Goal: Transaction & Acquisition: Download file/media

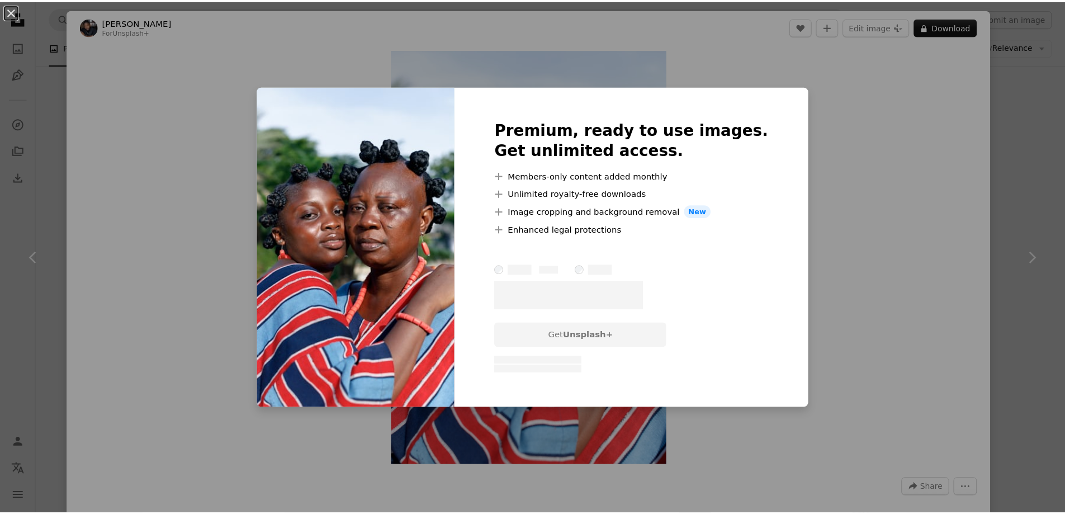
scroll to position [895, 0]
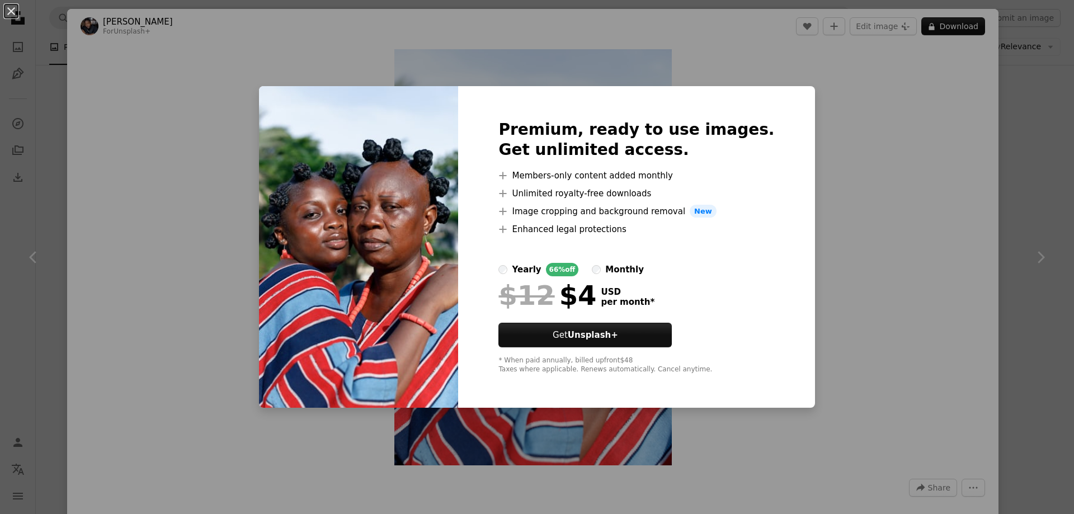
click at [1025, 140] on div "An X shape Premium, ready to use images. Get unlimited access. A plus sign Memb…" at bounding box center [537, 257] width 1074 height 514
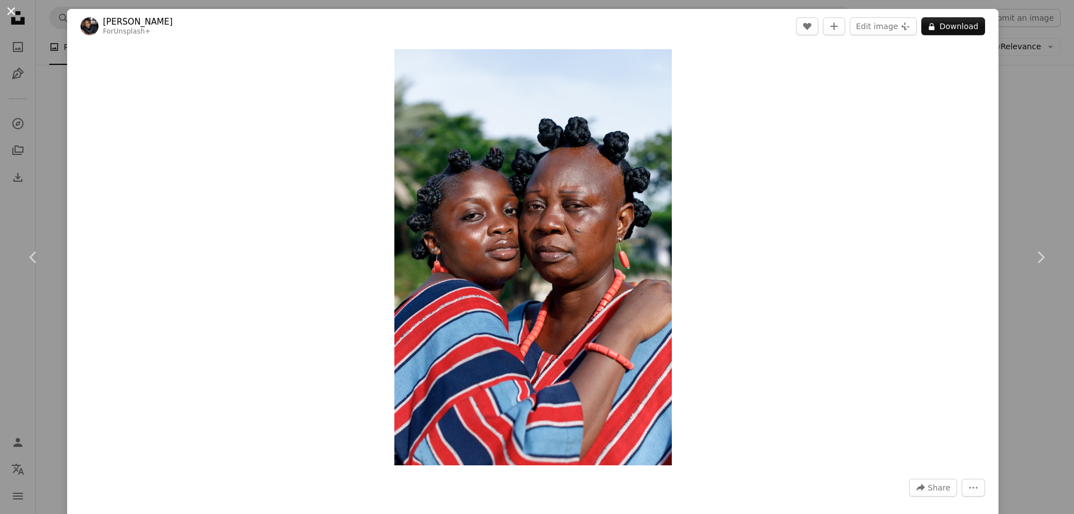
click at [18, 12] on button "An X shape" at bounding box center [10, 10] width 13 height 13
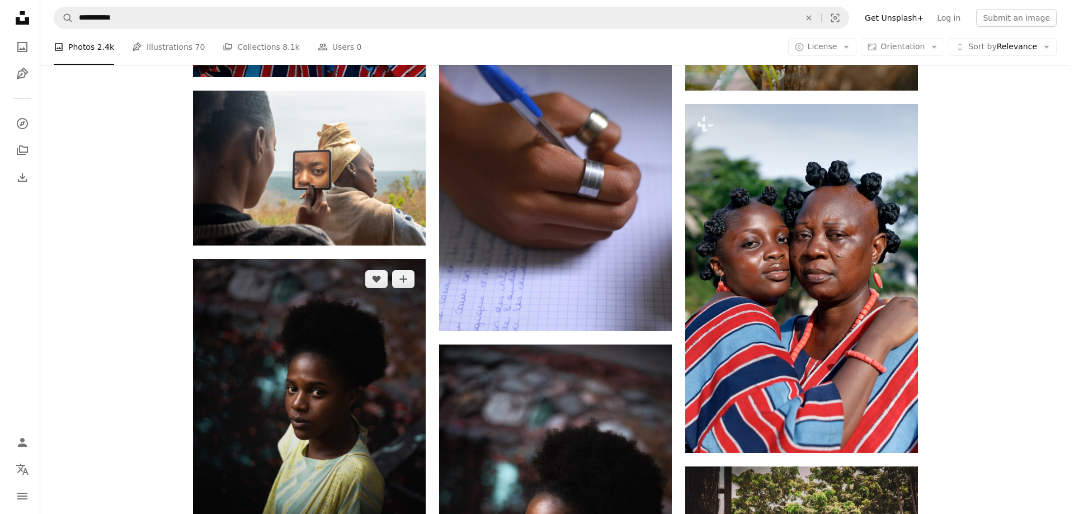
scroll to position [839, 0]
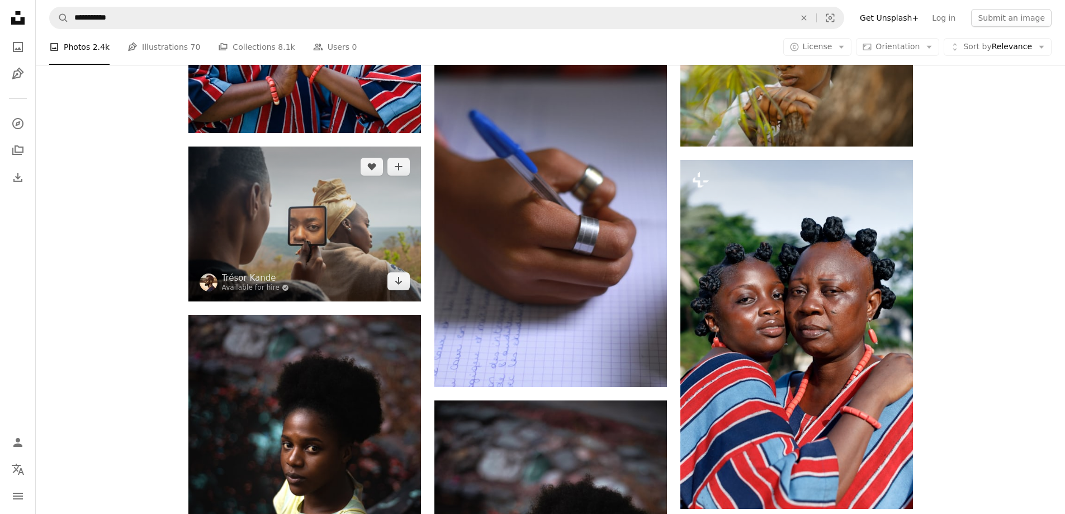
click at [300, 190] on img at bounding box center [304, 224] width 233 height 155
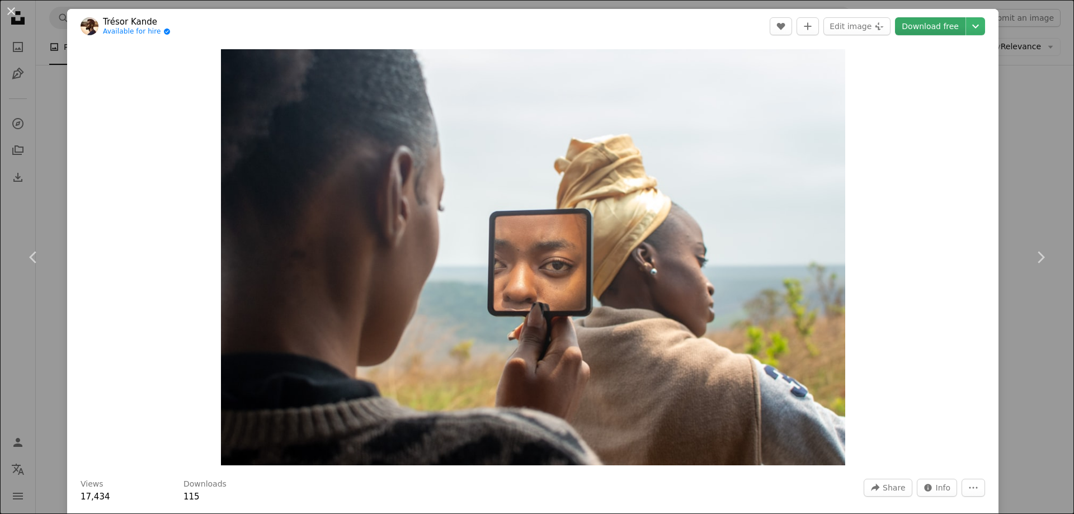
click at [903, 22] on link "Download free" at bounding box center [930, 26] width 70 height 18
